Goal: Information Seeking & Learning: Learn about a topic

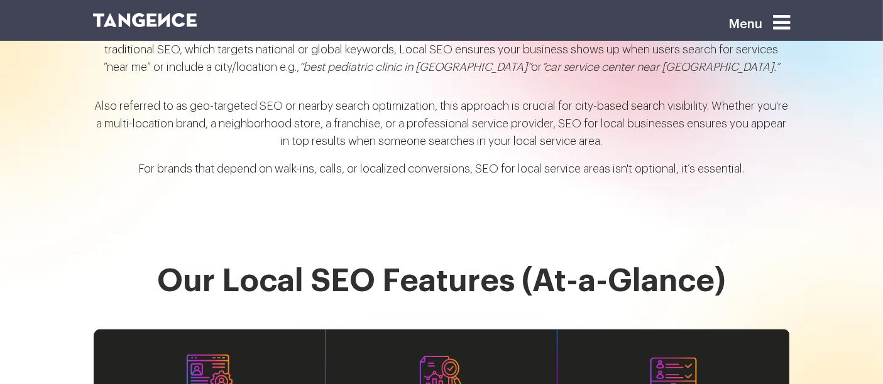
scroll to position [1460, 0]
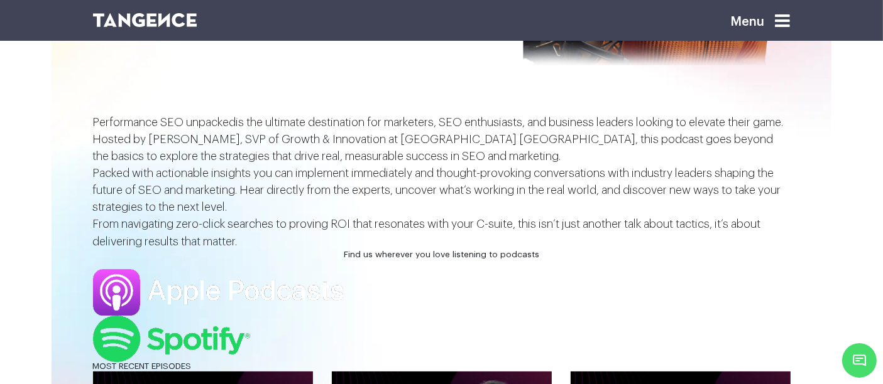
scroll to position [272, 0]
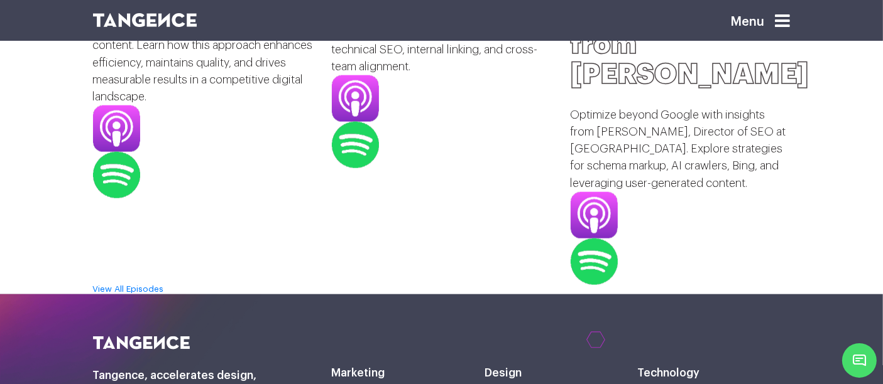
scroll to position [1489, 0]
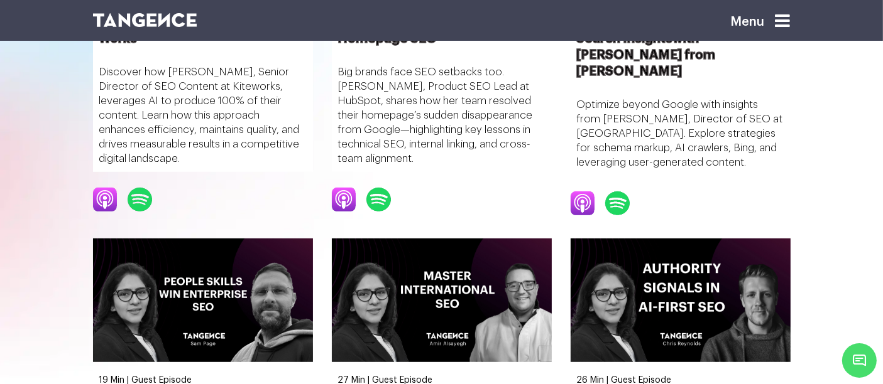
scroll to position [454, 0]
